Goal: Task Accomplishment & Management: Complete application form

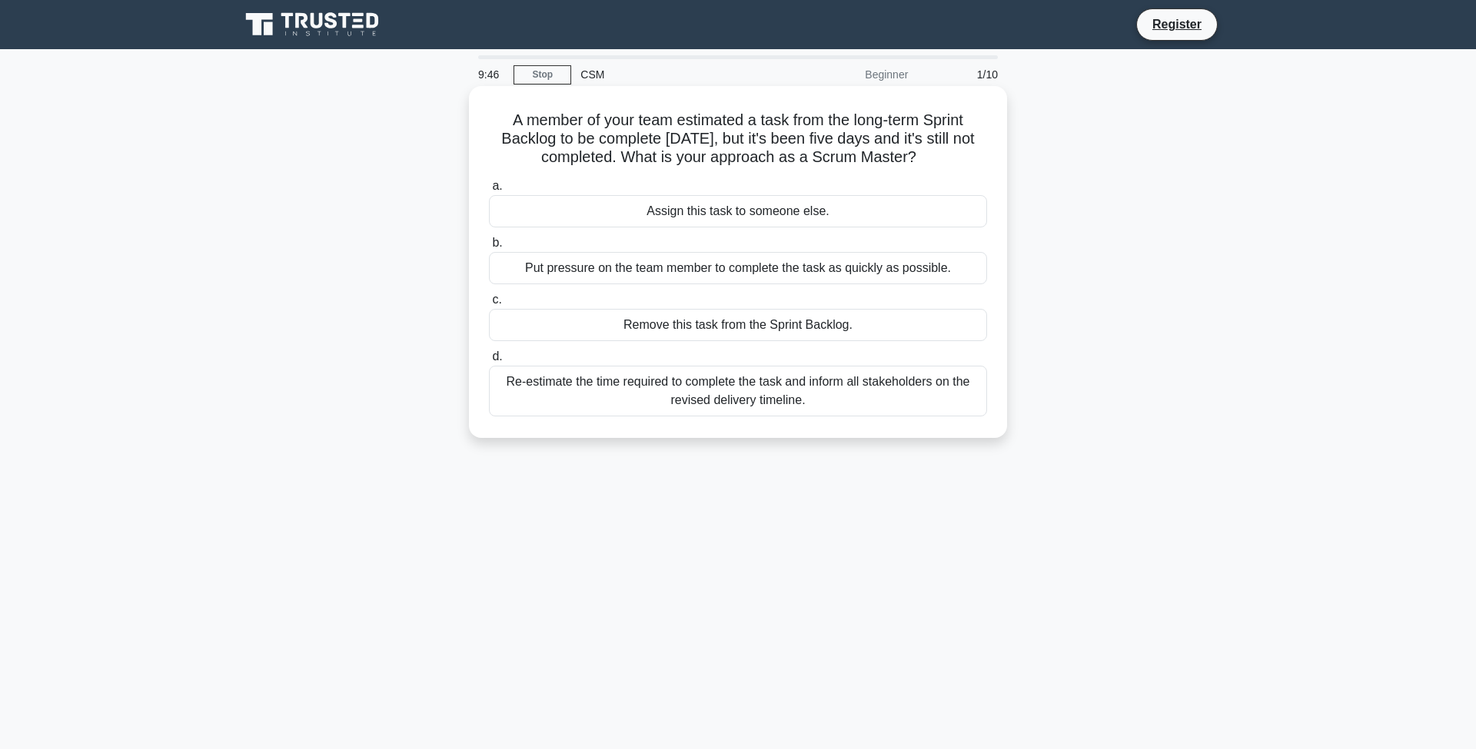
click at [779, 403] on div "Re-estimate the time required to complete the task and inform all stakeholders …" at bounding box center [738, 391] width 498 height 51
click at [489, 362] on input "d. Re-estimate the time required to complete the task and inform all stakeholde…" at bounding box center [489, 357] width 0 height 10
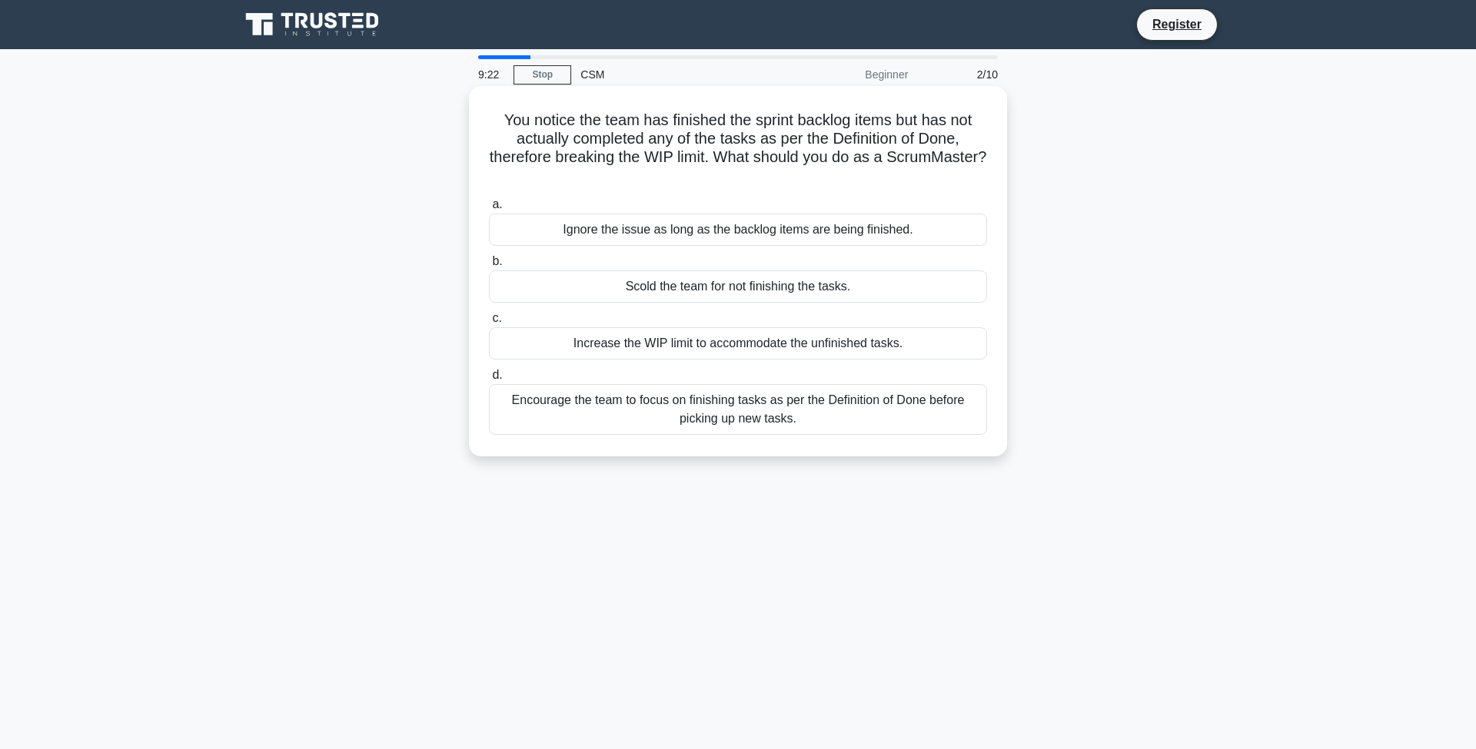
click at [779, 402] on div "Encourage the team to focus on finishing tasks as per the Definition of Done be…" at bounding box center [738, 409] width 498 height 51
click at [489, 380] on input "d. Encourage the team to focus on finishing tasks as per the Definition of Done…" at bounding box center [489, 375] width 0 height 10
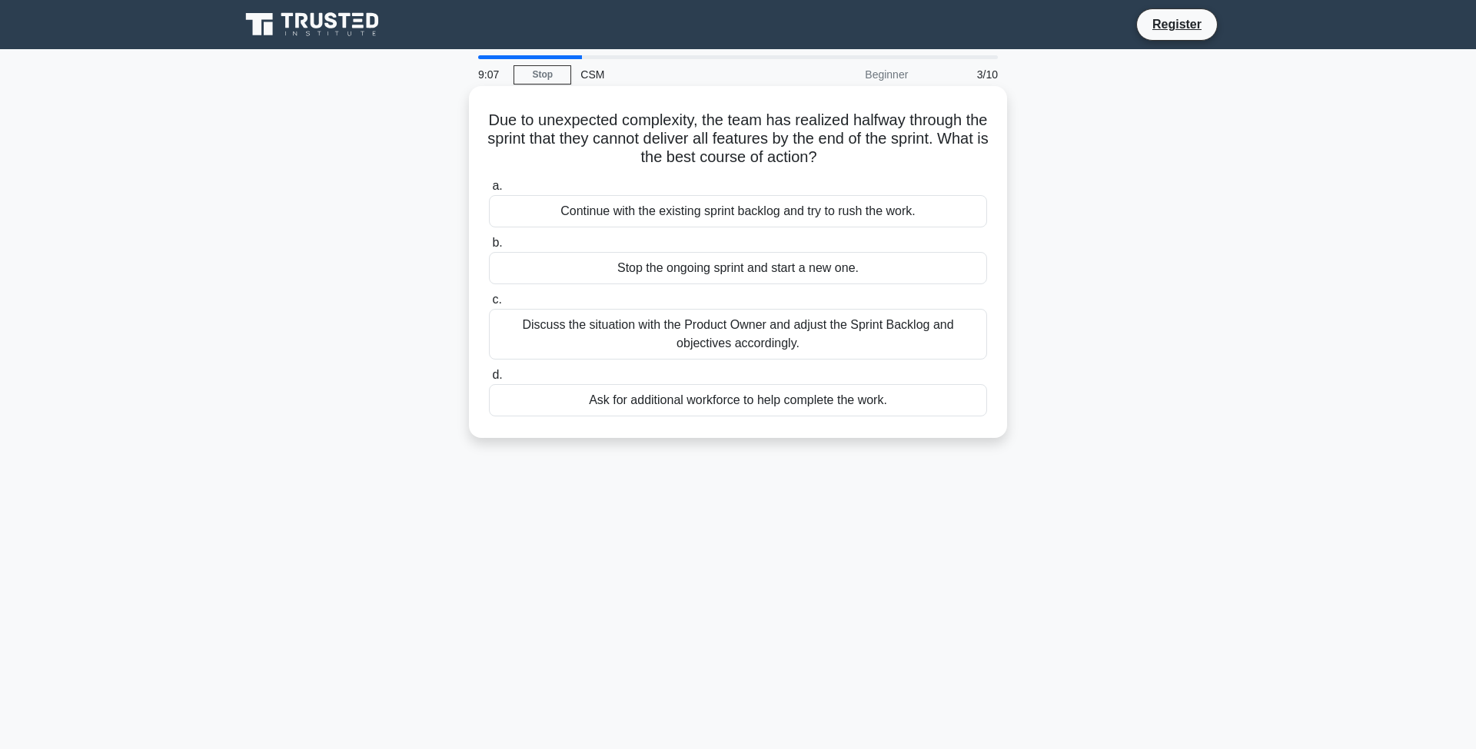
click at [743, 340] on div "Discuss the situation with the Product Owner and adjust the Sprint Backlog and …" at bounding box center [738, 334] width 498 height 51
click at [489, 305] on input "c. Discuss the situation with the Product Owner and adjust the Sprint Backlog a…" at bounding box center [489, 300] width 0 height 10
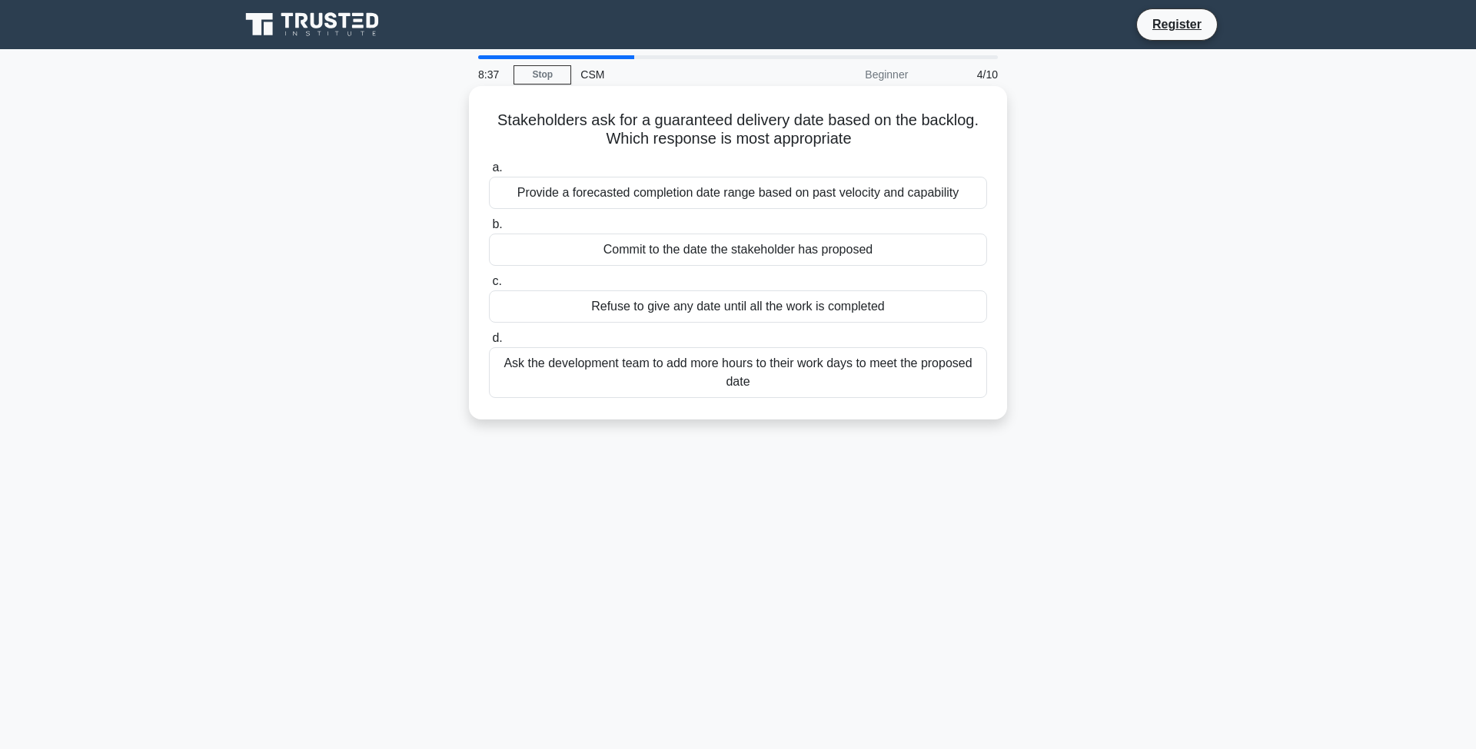
click at [750, 195] on div "Provide a forecasted completion date range based on past velocity and capability" at bounding box center [738, 193] width 498 height 32
click at [489, 173] on input "a. Provide a forecasted completion date range based on past velocity and capabi…" at bounding box center [489, 168] width 0 height 10
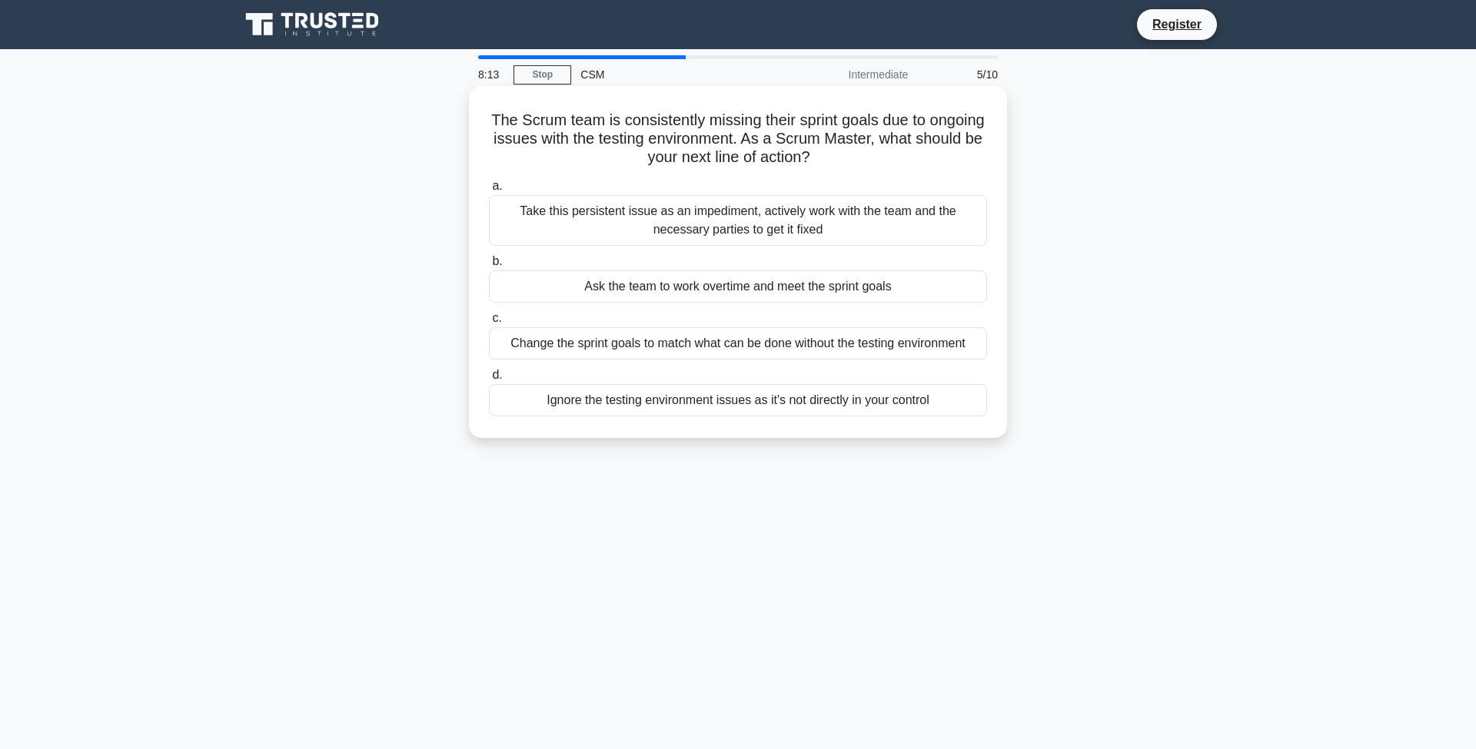
click at [746, 211] on div "Take this persistent issue as an impediment, actively work with the team and th…" at bounding box center [738, 220] width 498 height 51
click at [489, 191] on input "a. Take this persistent issue as an impediment, actively work with the team and…" at bounding box center [489, 186] width 0 height 10
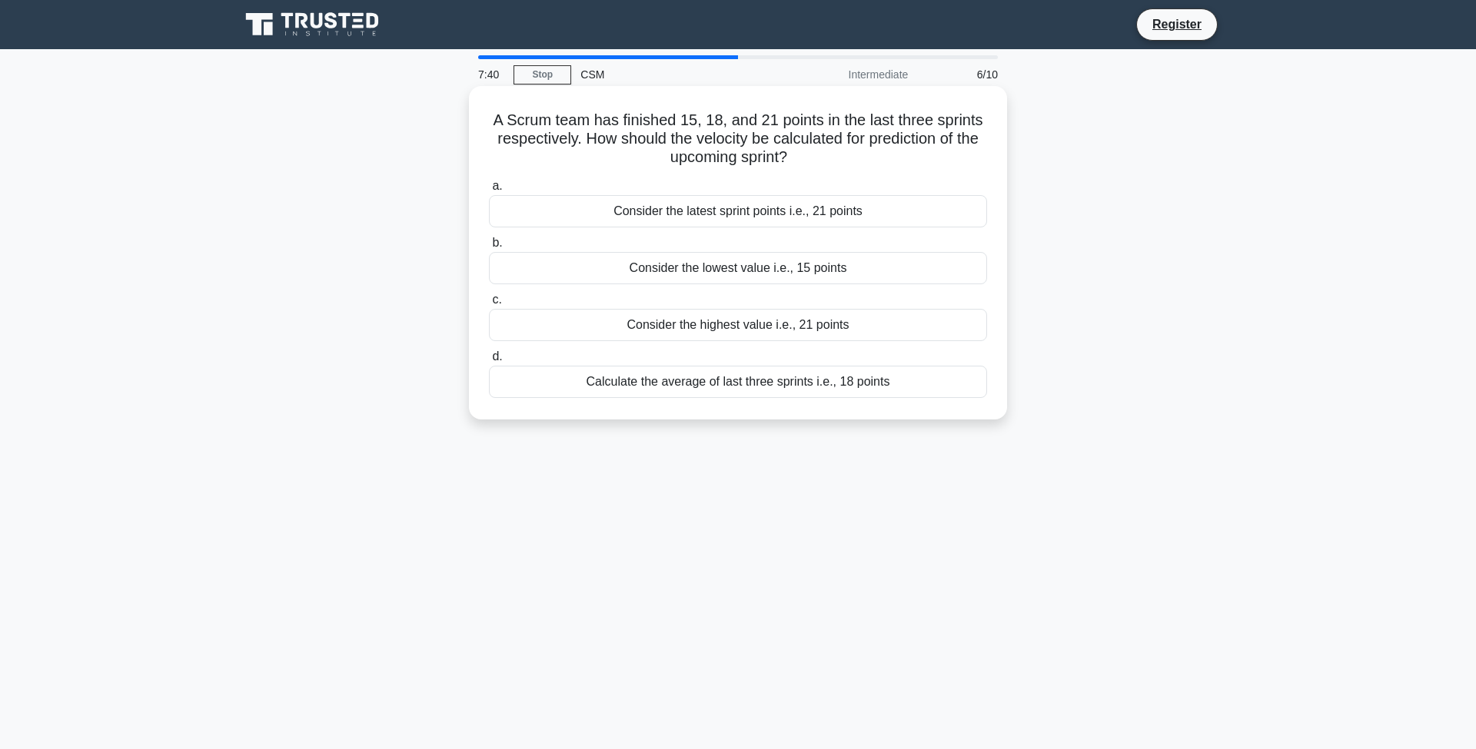
click at [799, 387] on div "Calculate the average of last three sprints i.e., 18 points" at bounding box center [738, 382] width 498 height 32
click at [489, 362] on input "d. Calculate the average of last three sprints i.e., 18 points" at bounding box center [489, 357] width 0 height 10
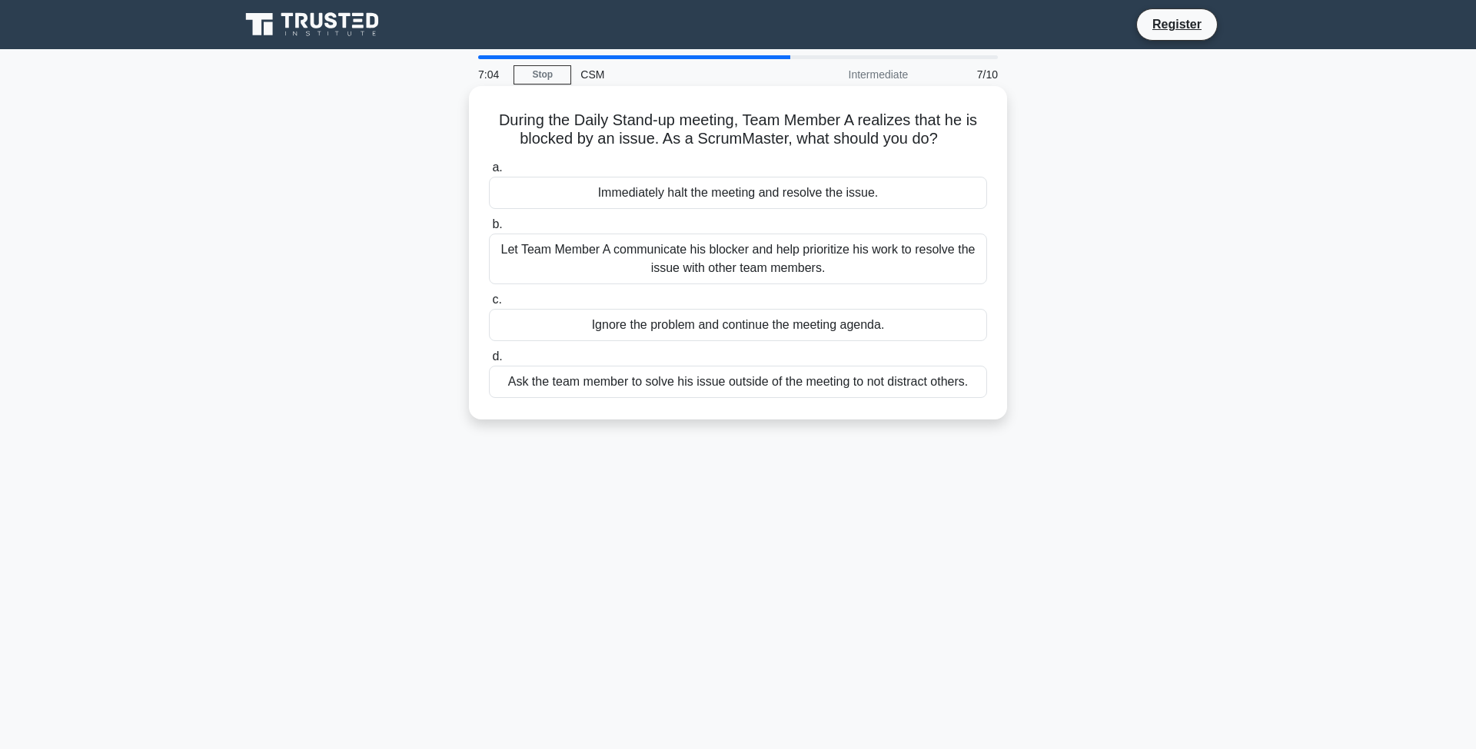
click at [772, 380] on div "Ask the team member to solve his issue outside of the meeting to not distract o…" at bounding box center [738, 382] width 498 height 32
click at [489, 362] on input "d. Ask the team member to solve his issue outside of the meeting to not distrac…" at bounding box center [489, 357] width 0 height 10
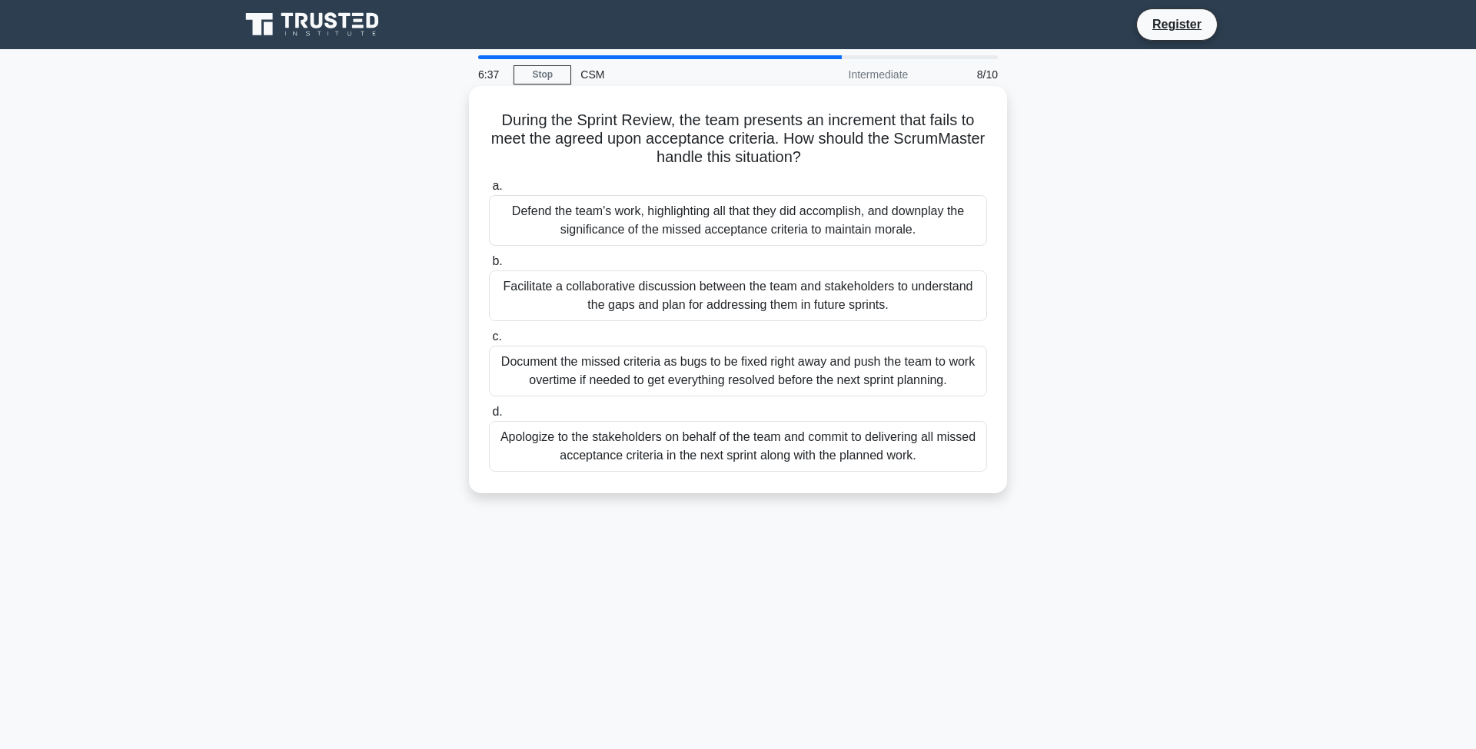
click at [754, 303] on div "Facilitate a collaborative discussion between the team and stakeholders to unde…" at bounding box center [738, 296] width 498 height 51
click at [489, 267] on input "b. Facilitate a collaborative discussion between the team and stakeholders to u…" at bounding box center [489, 262] width 0 height 10
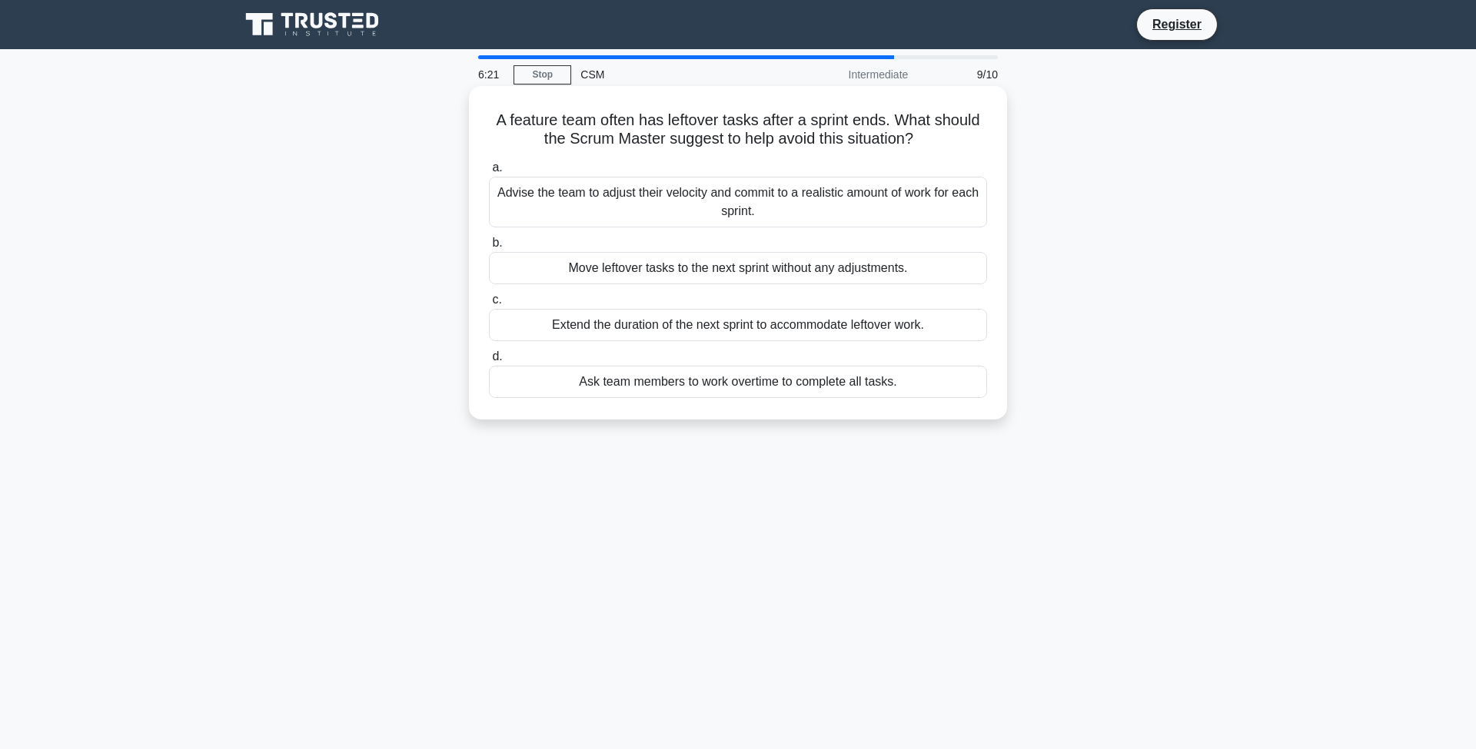
click at [765, 215] on div "Advise the team to adjust their velocity and commit to a realistic amount of wo…" at bounding box center [738, 202] width 498 height 51
click at [489, 173] on input "a. Advise the team to adjust their velocity and commit to a realistic amount of…" at bounding box center [489, 168] width 0 height 10
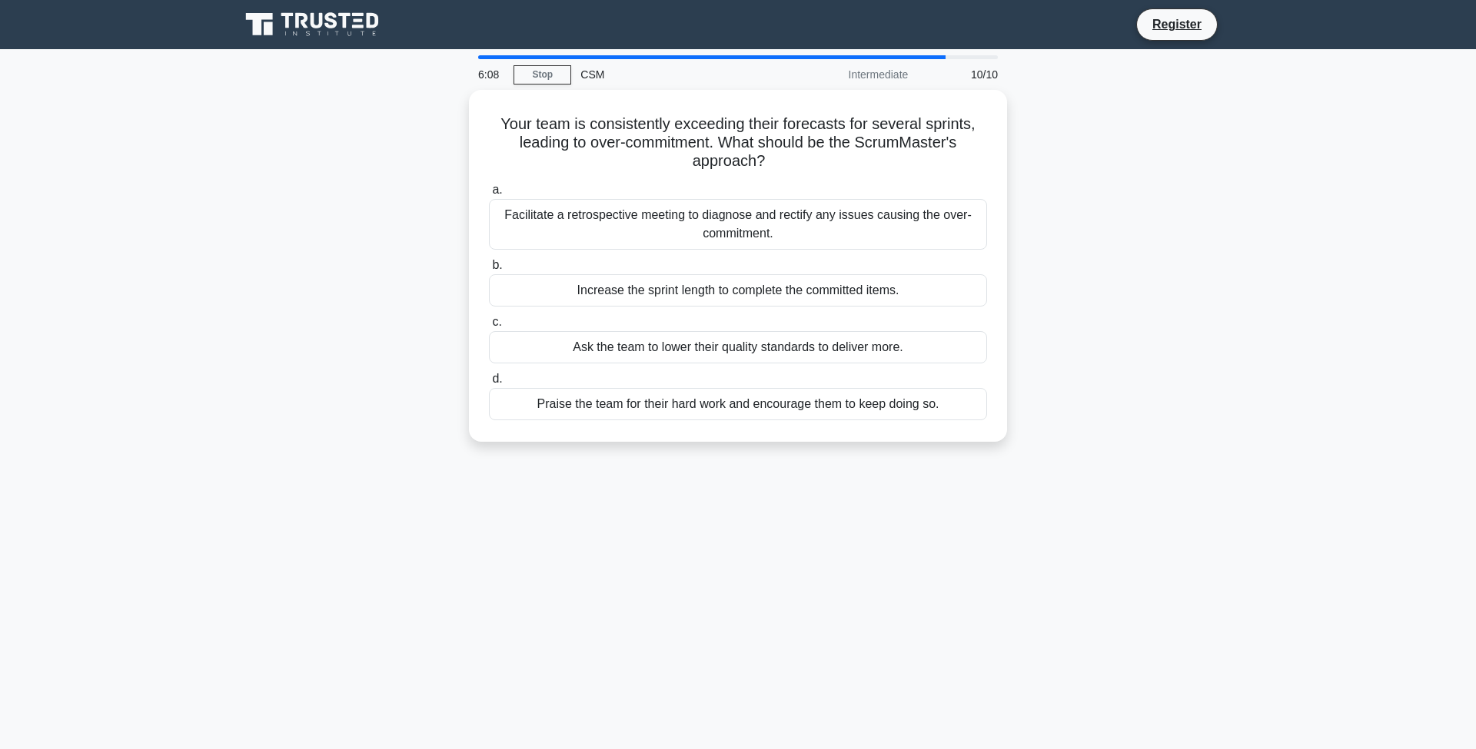
click at [765, 215] on div "Facilitate a retrospective meeting to diagnose and rectify any issues causing t…" at bounding box center [738, 224] width 498 height 51
click at [489, 195] on input "a. Facilitate a retrospective meeting to diagnose and rectify any issues causin…" at bounding box center [489, 190] width 0 height 10
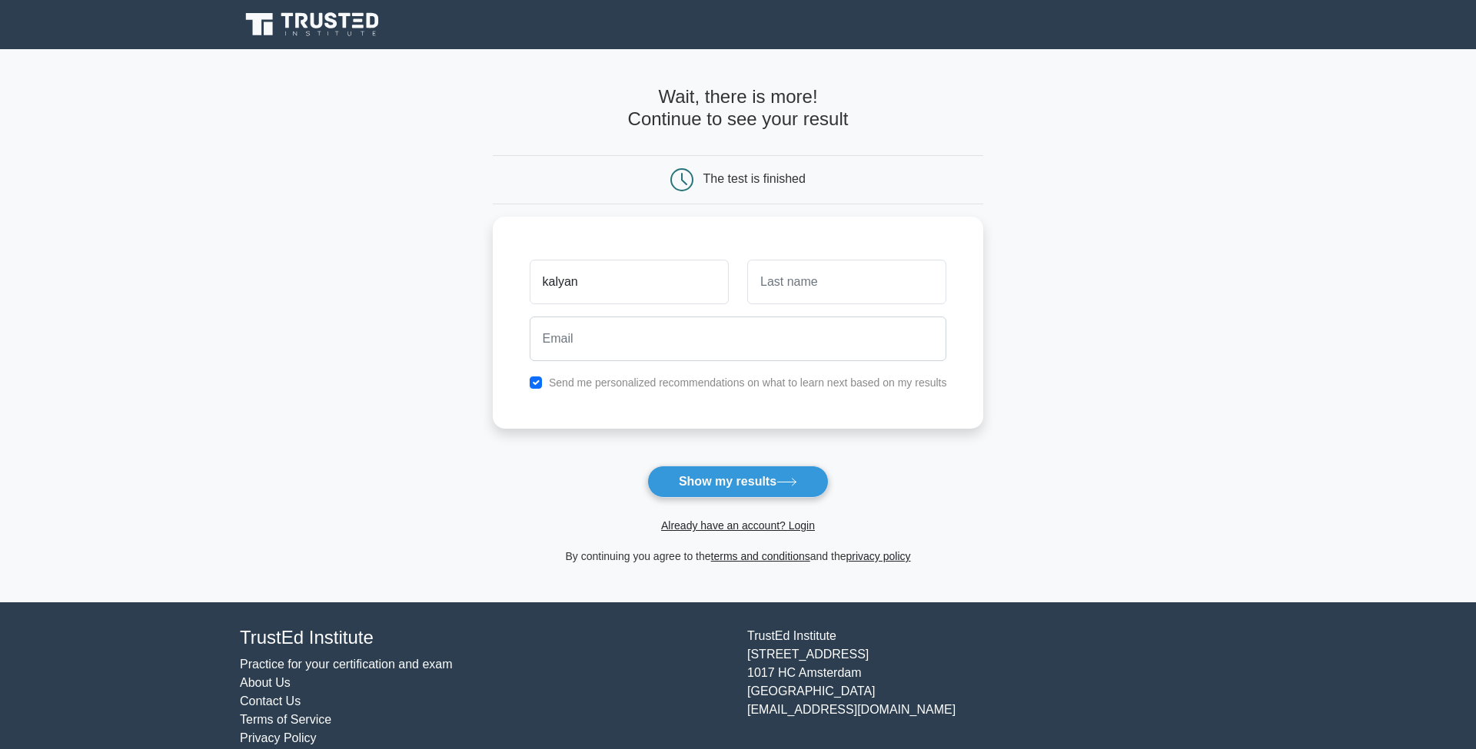
type input "kalyan"
type input "[PERSON_NAME]"
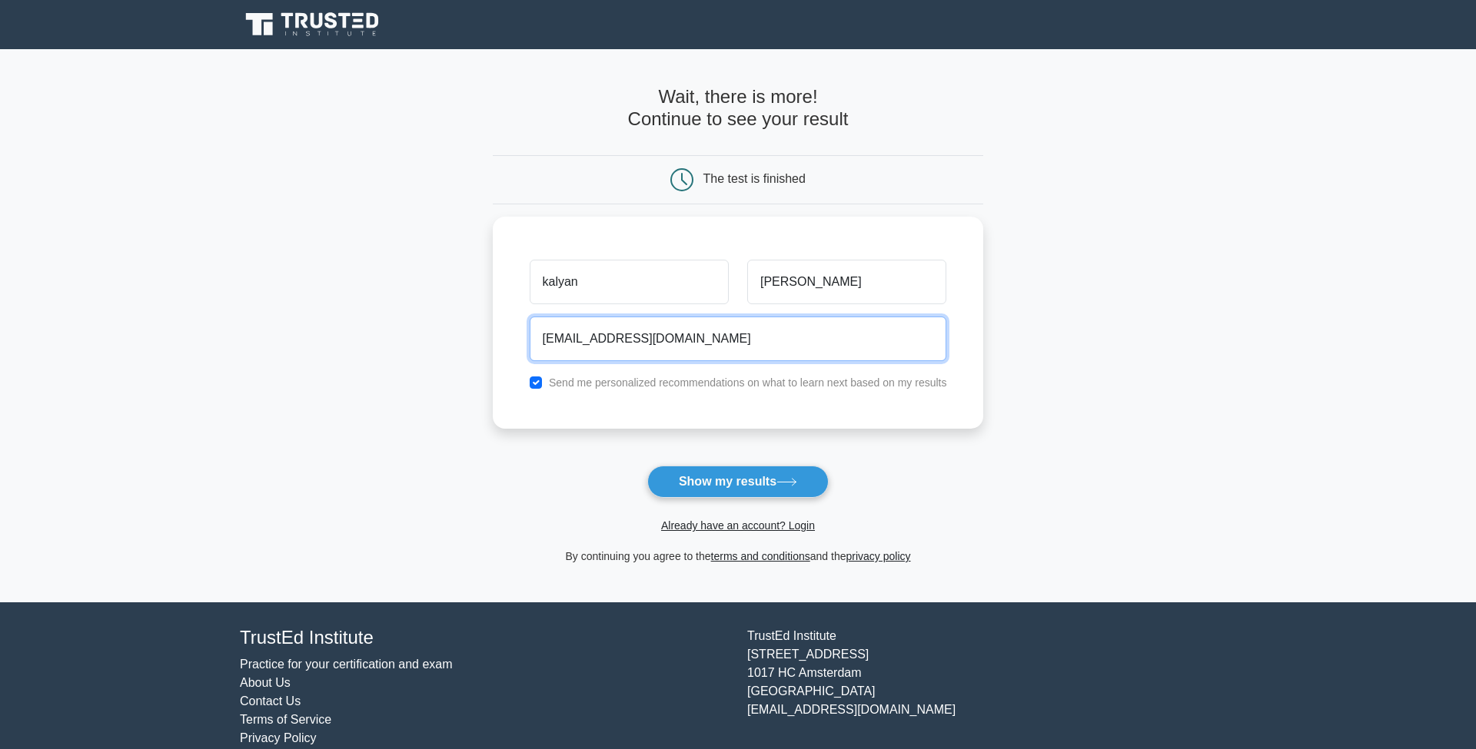
type input "[EMAIL_ADDRESS][DOMAIN_NAME]"
click at [737, 481] on button "Show my results" at bounding box center [737, 482] width 181 height 32
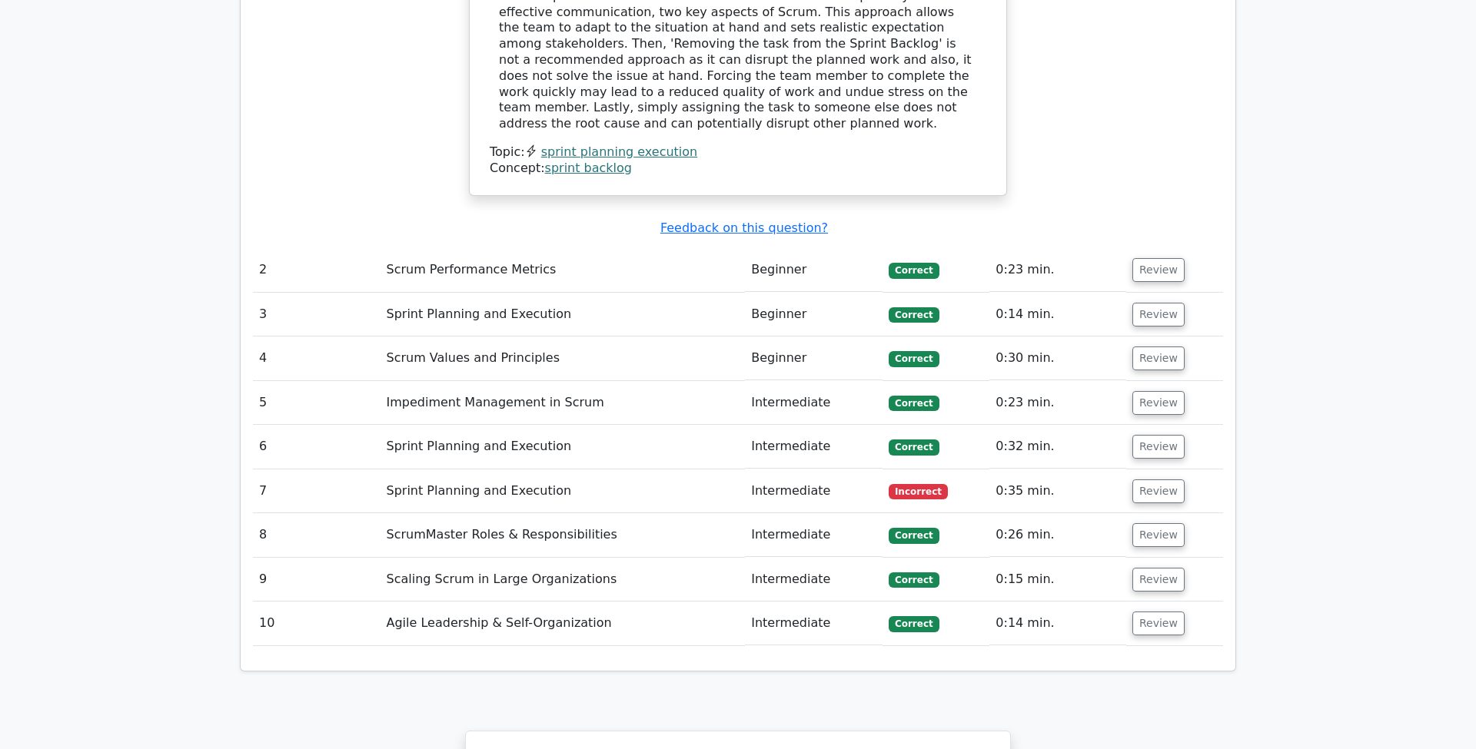
scroll to position [0, 1]
click at [1151, 480] on button "Review" at bounding box center [1157, 492] width 52 height 24
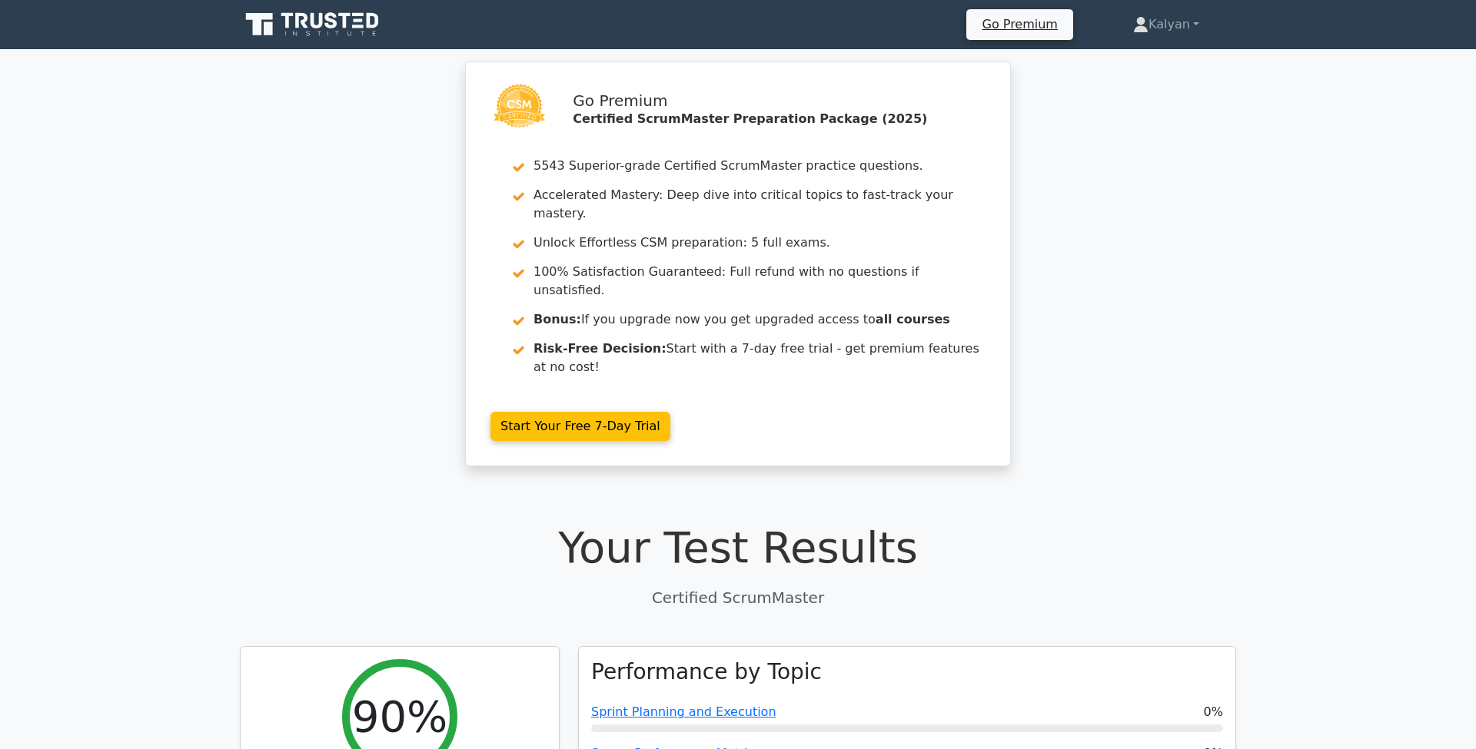
scroll to position [0, 0]
